Goal: Task Accomplishment & Management: Use online tool/utility

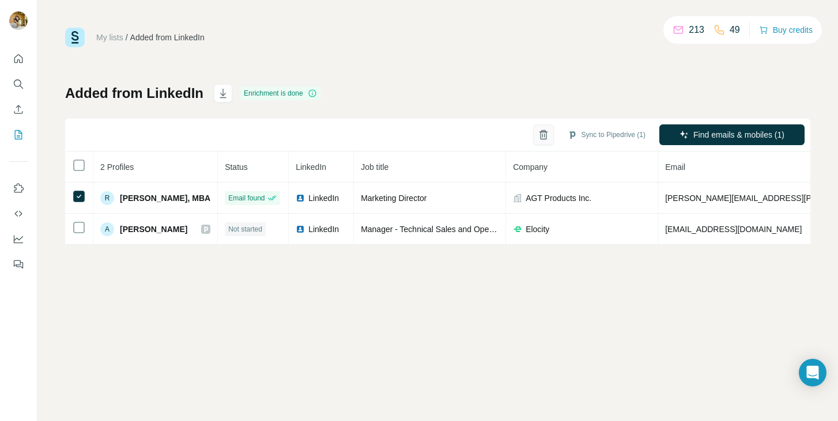
click at [542, 134] on icon "button" at bounding box center [543, 136] width 3 height 4
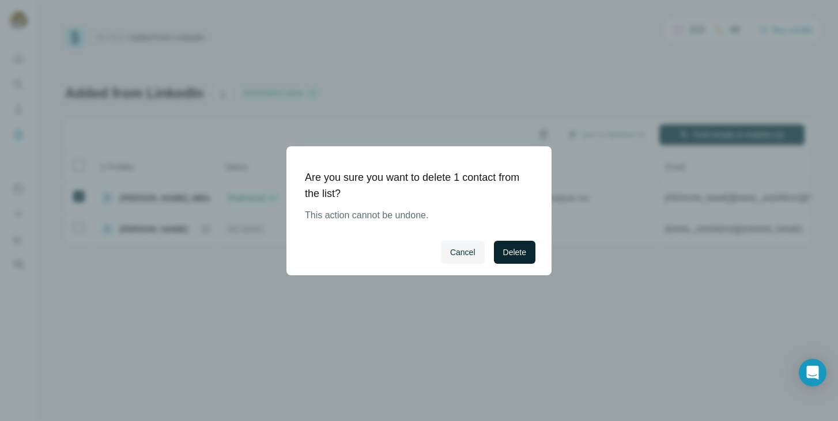
click at [516, 255] on span "Delete" at bounding box center [514, 253] width 23 height 12
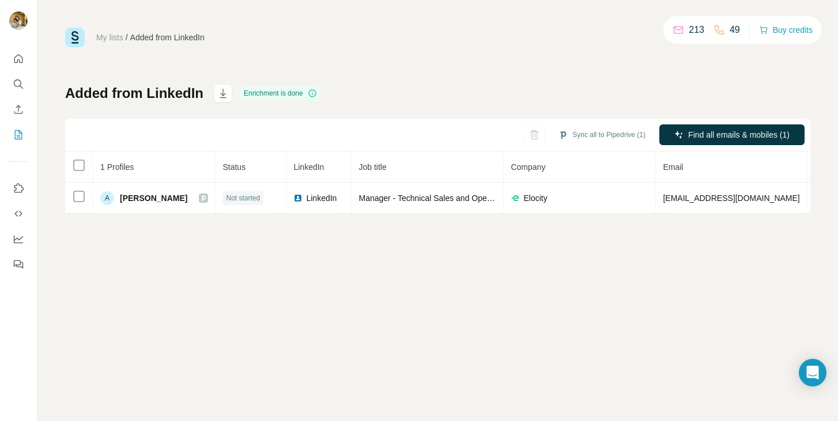
click at [417, 308] on div "My lists / Added from LinkedIn 213 49 Buy credits Added from LinkedIn Enrichmen…" at bounding box center [437, 210] width 800 height 421
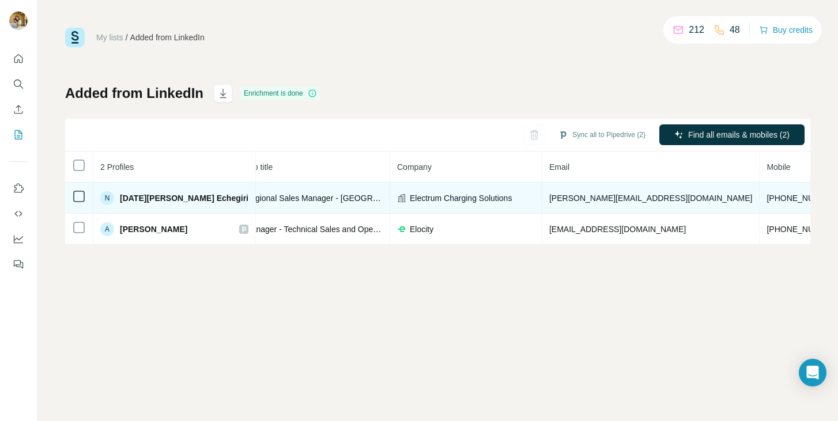
scroll to position [0, 224]
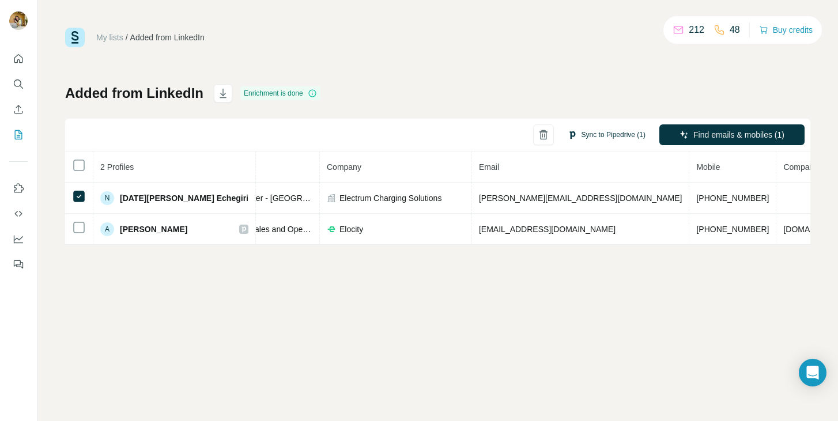
click at [606, 134] on button "Sync to Pipedrive (1)" at bounding box center [606, 134] width 94 height 17
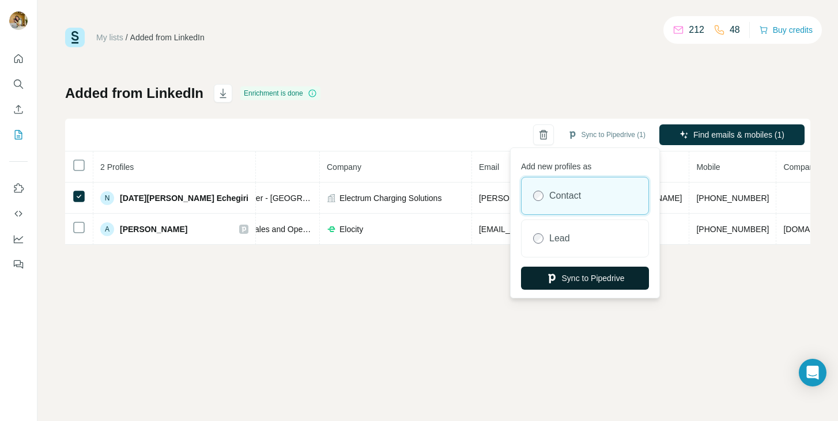
click at [581, 283] on button "Sync to Pipedrive" at bounding box center [585, 278] width 128 height 23
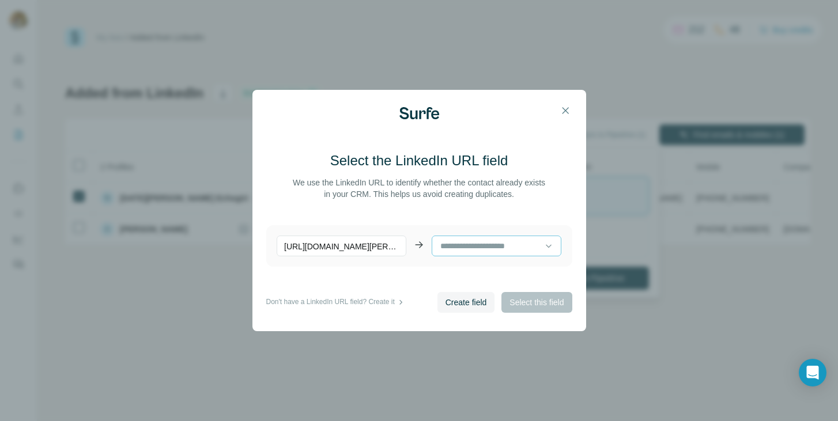
click at [519, 251] on input at bounding box center [491, 246] width 105 height 13
click at [492, 270] on div "LinkedIn ID" at bounding box center [496, 272] width 110 height 12
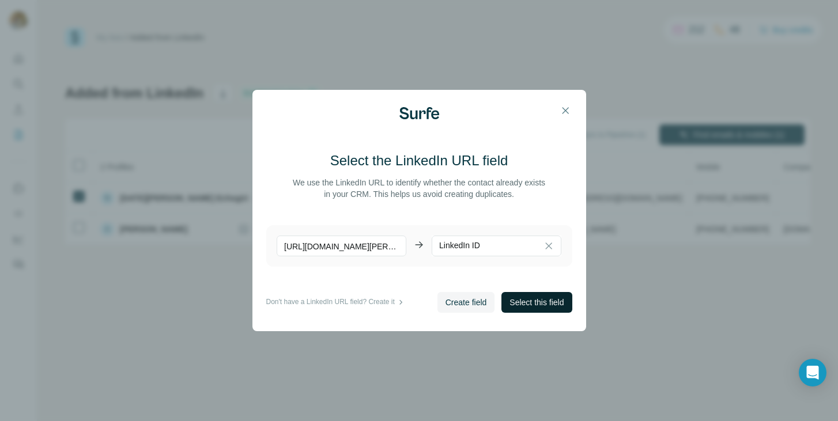
click at [531, 302] on span "Select this field" at bounding box center [536, 303] width 54 height 12
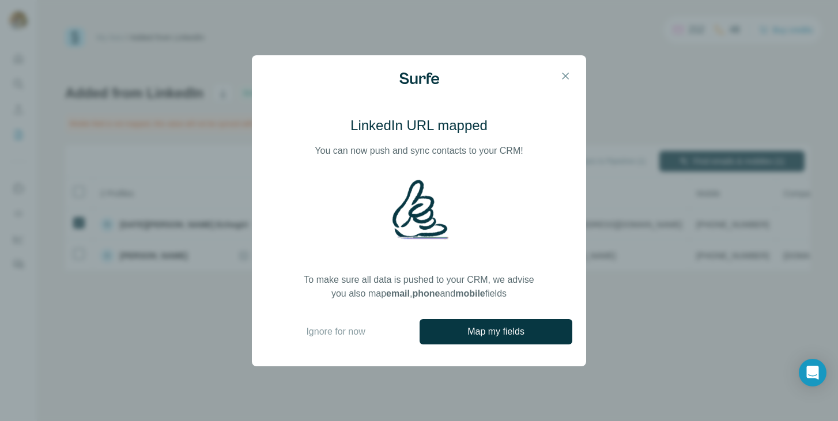
click at [505, 331] on span "Map my fields" at bounding box center [495, 332] width 57 height 14
click at [353, 336] on span "Ignore for now" at bounding box center [335, 332] width 59 height 14
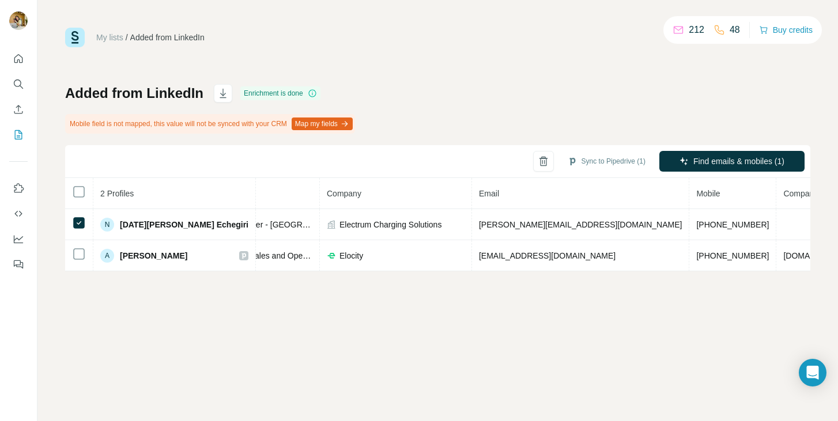
click at [324, 124] on button "Map my fields" at bounding box center [322, 124] width 61 height 13
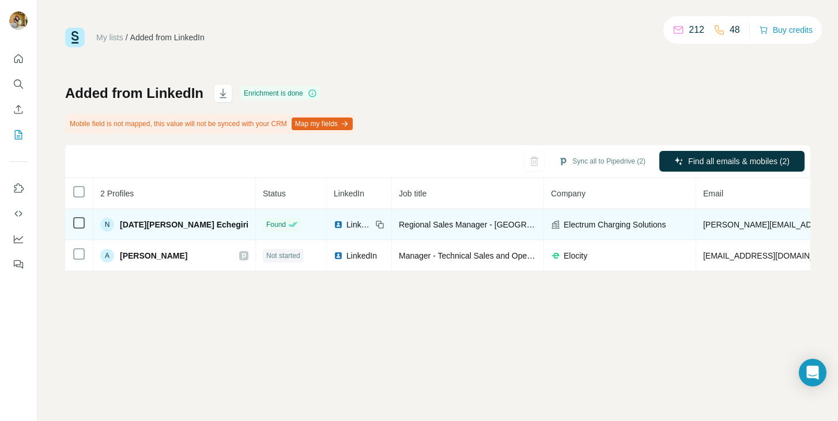
click at [85, 219] on icon at bounding box center [79, 223] width 14 height 14
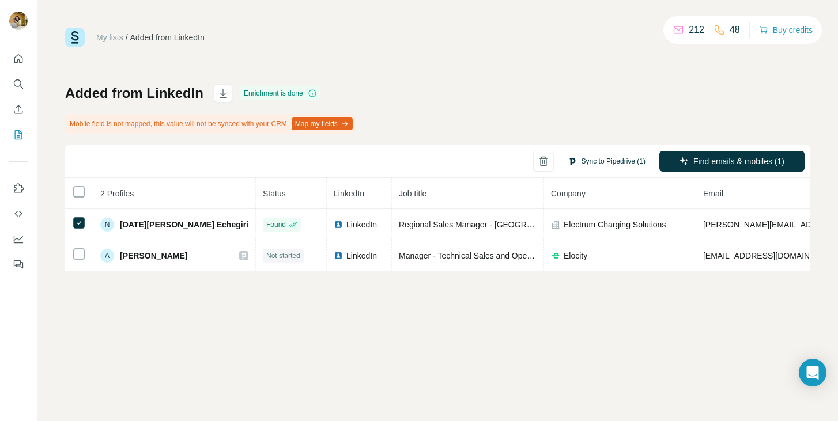
click at [581, 164] on button "Sync to Pipedrive (1)" at bounding box center [606, 161] width 94 height 17
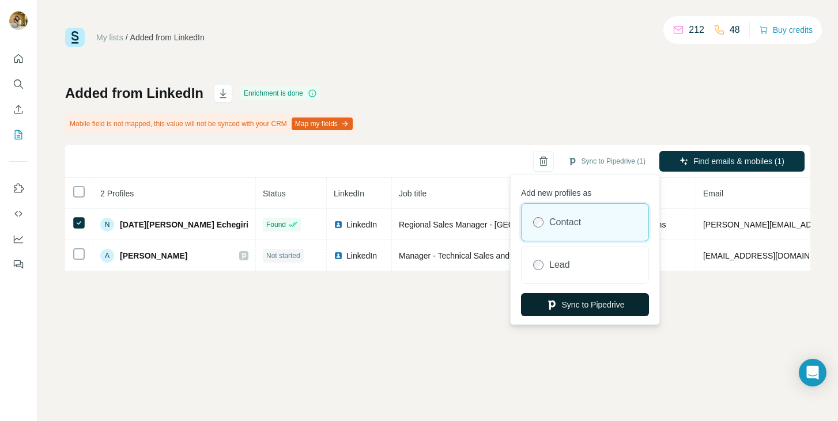
click at [577, 300] on button "Sync to Pipedrive" at bounding box center [585, 304] width 128 height 23
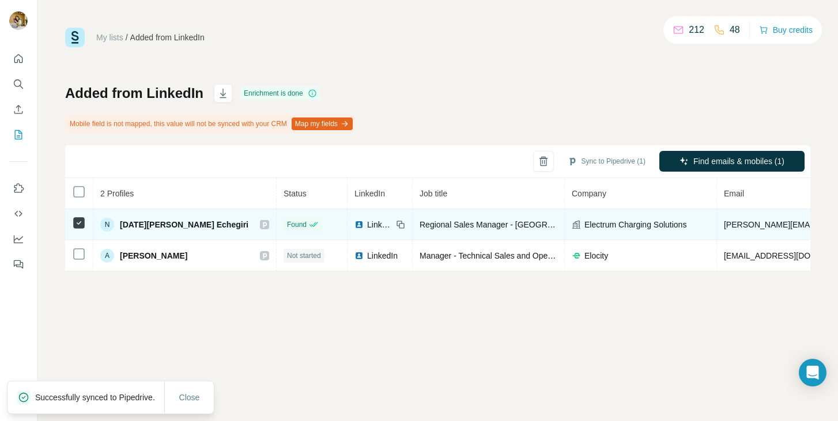
click at [184, 224] on span "Noel Nnaemeka Echegiri" at bounding box center [184, 225] width 128 height 12
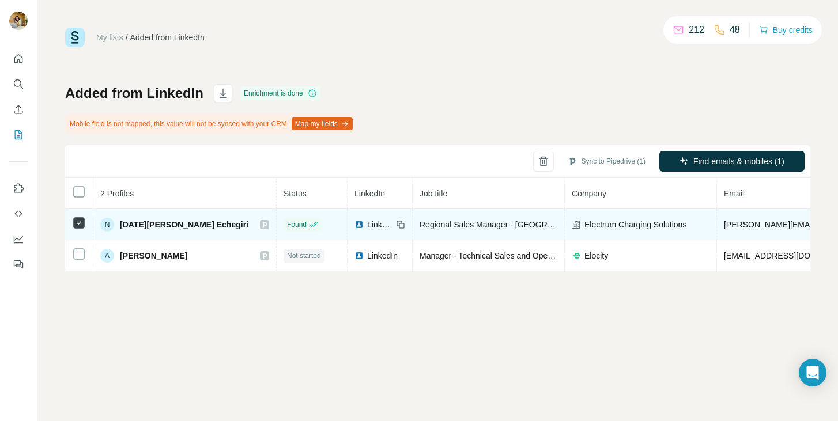
click at [194, 225] on span "Noel Nnaemeka Echegiri" at bounding box center [184, 225] width 128 height 12
click at [203, 225] on span "Noel Nnaemeka Echegiri" at bounding box center [184, 225] width 128 height 12
click at [261, 224] on icon at bounding box center [264, 224] width 7 height 9
click at [263, 225] on icon at bounding box center [265, 225] width 4 height 6
